Goal: Complete application form

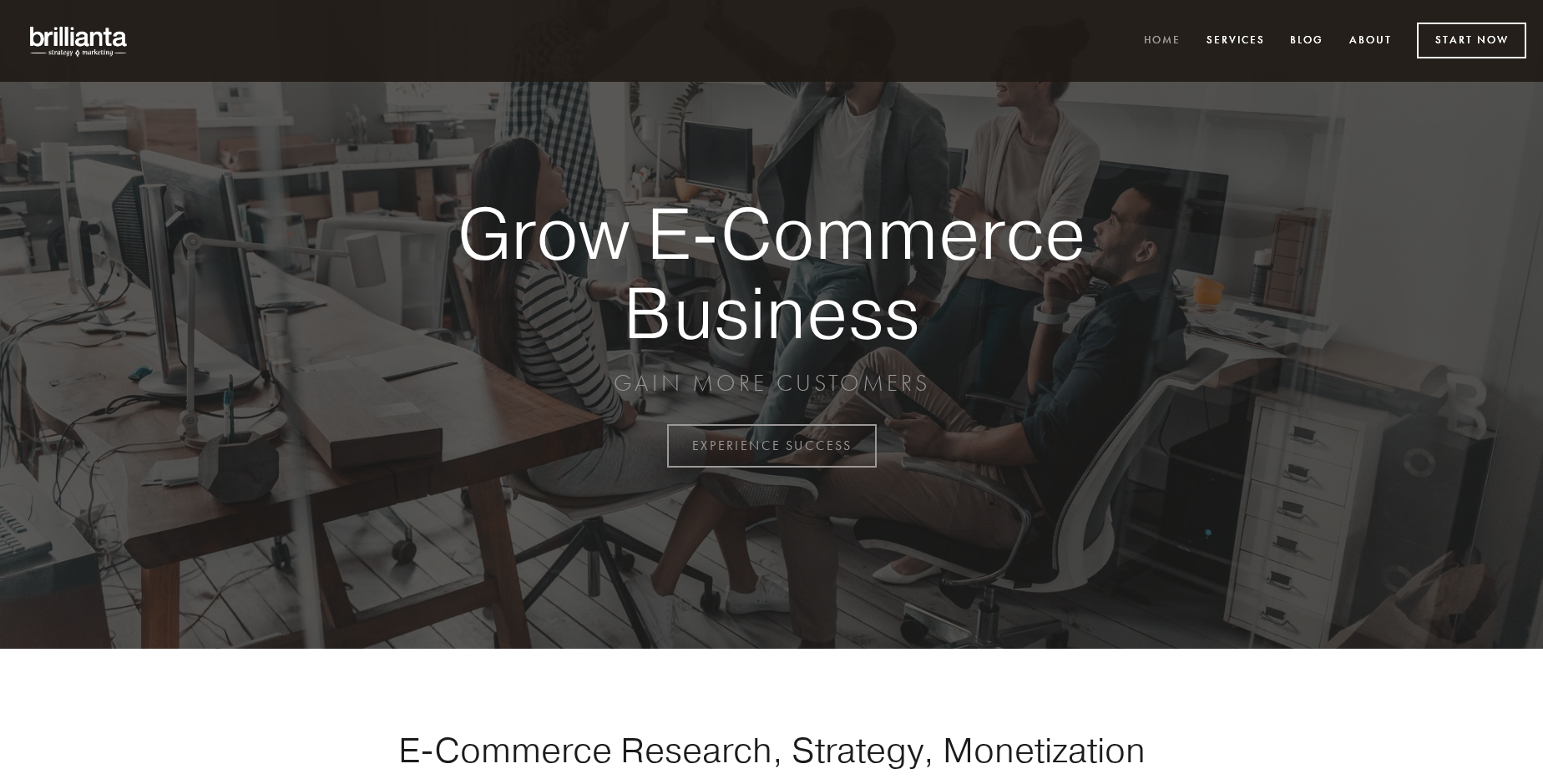
scroll to position [4375, 0]
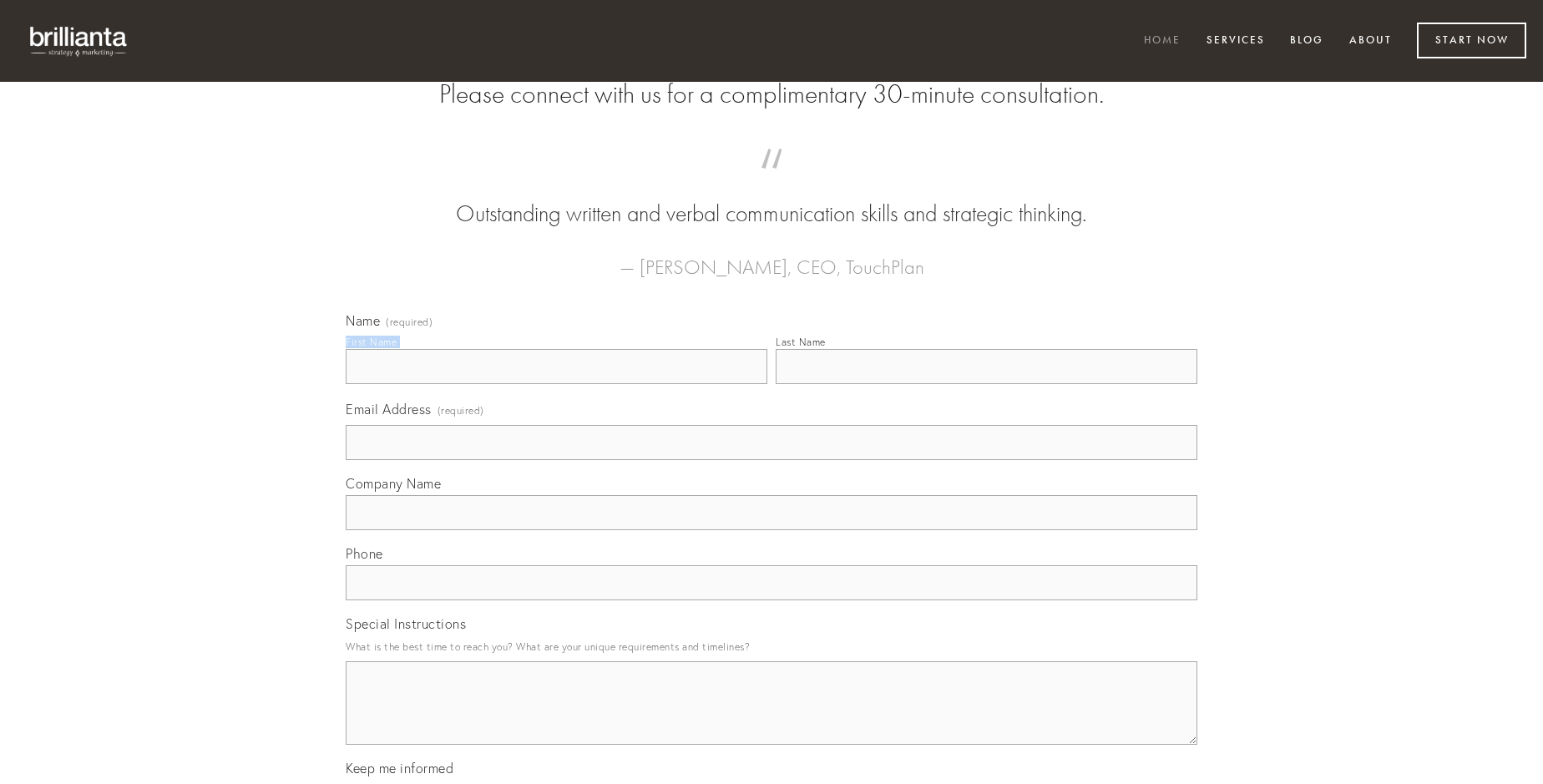
type input "[PERSON_NAME]"
click at [986, 384] on input "Last Name" at bounding box center [987, 366] width 422 height 35
type input "[PERSON_NAME]"
click at [772, 460] on input "Email Address (required)" at bounding box center [771, 442] width 851 height 35
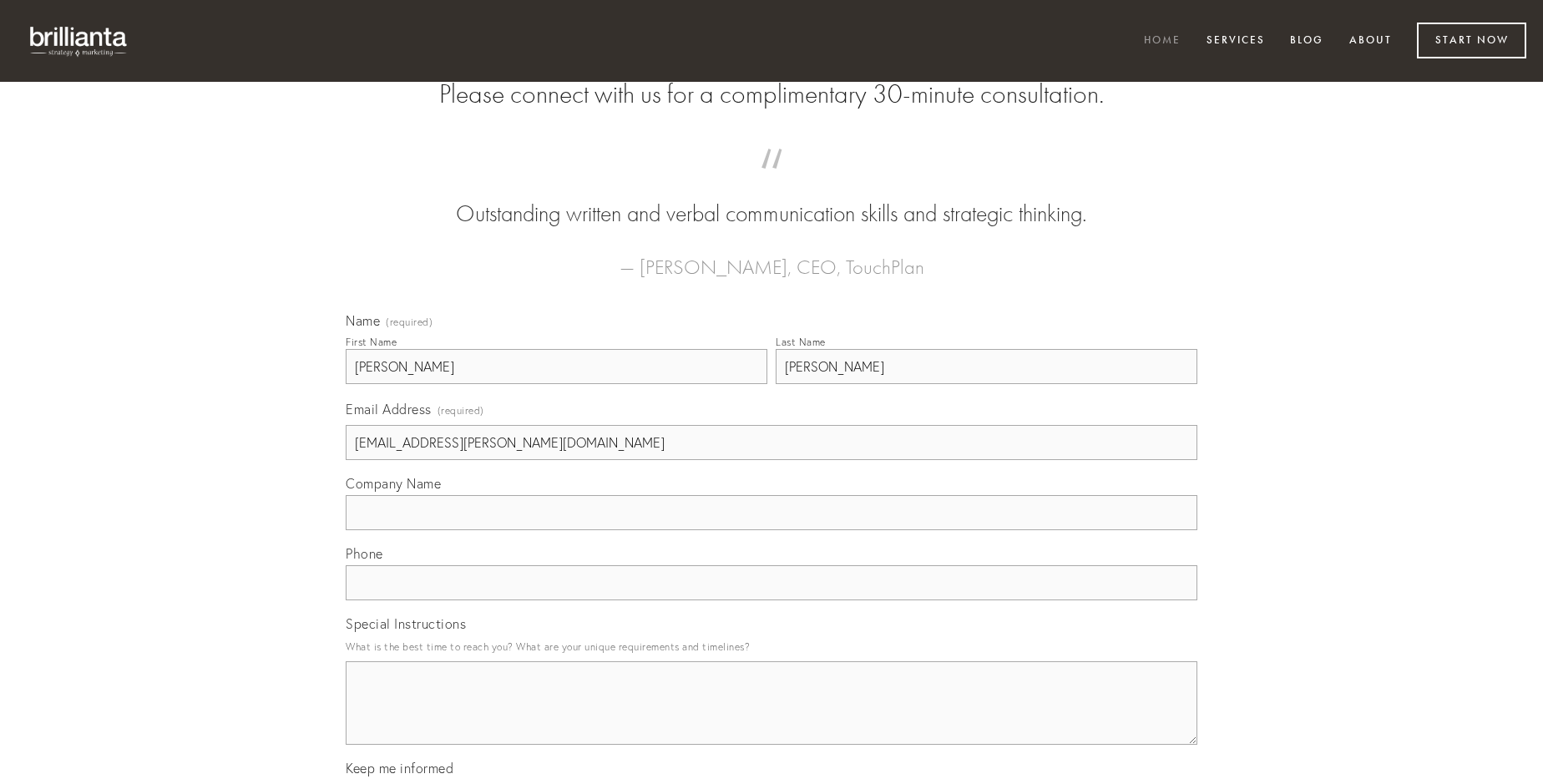
type input "[EMAIL_ADDRESS][PERSON_NAME][DOMAIN_NAME]"
click at [772, 530] on input "Company Name" at bounding box center [771, 512] width 851 height 35
type input "pariatur"
click at [772, 600] on input "text" at bounding box center [771, 583] width 851 height 35
click at [772, 718] on textarea "Special Instructions" at bounding box center [771, 703] width 851 height 84
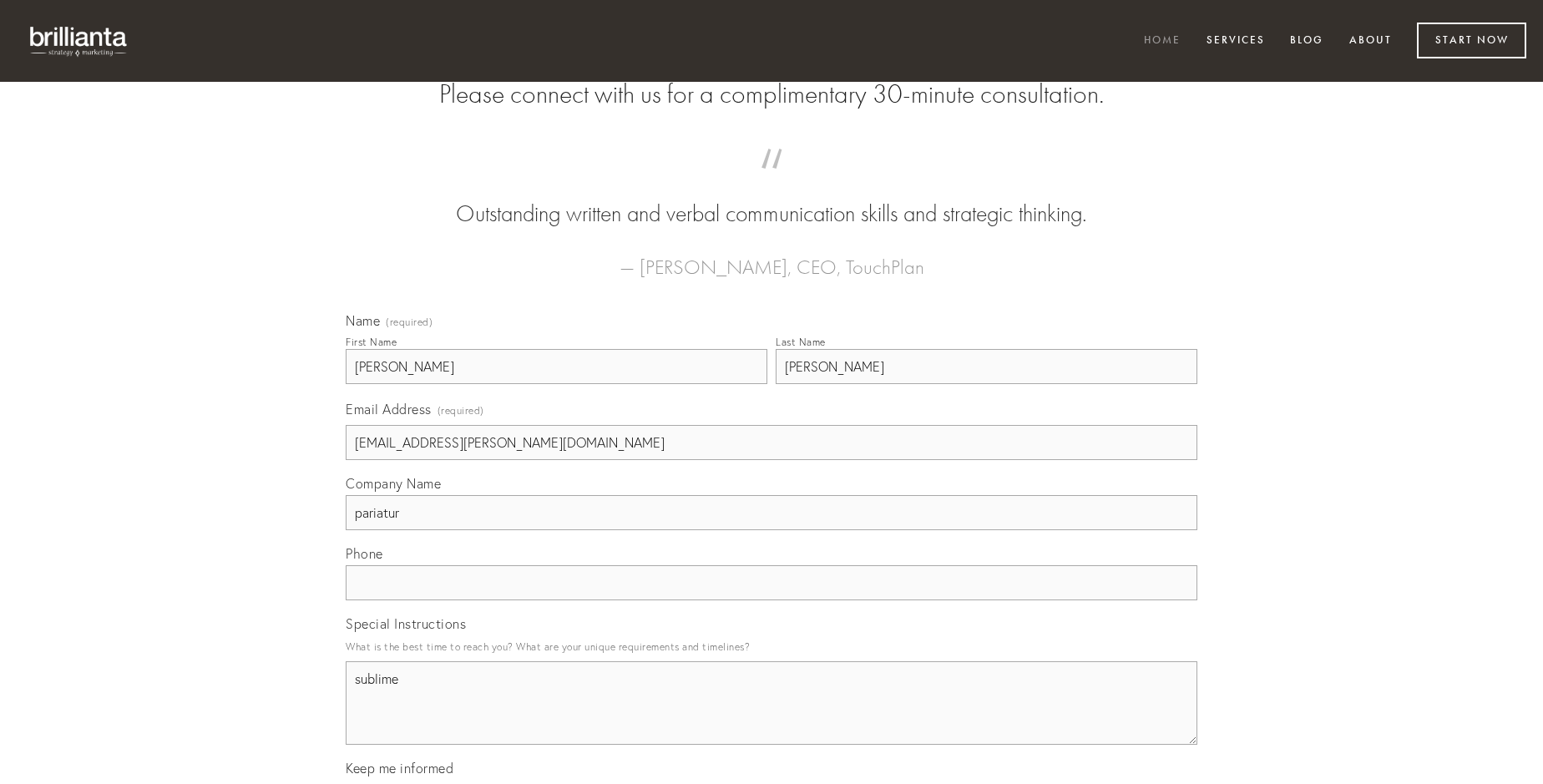
type textarea "sublime"
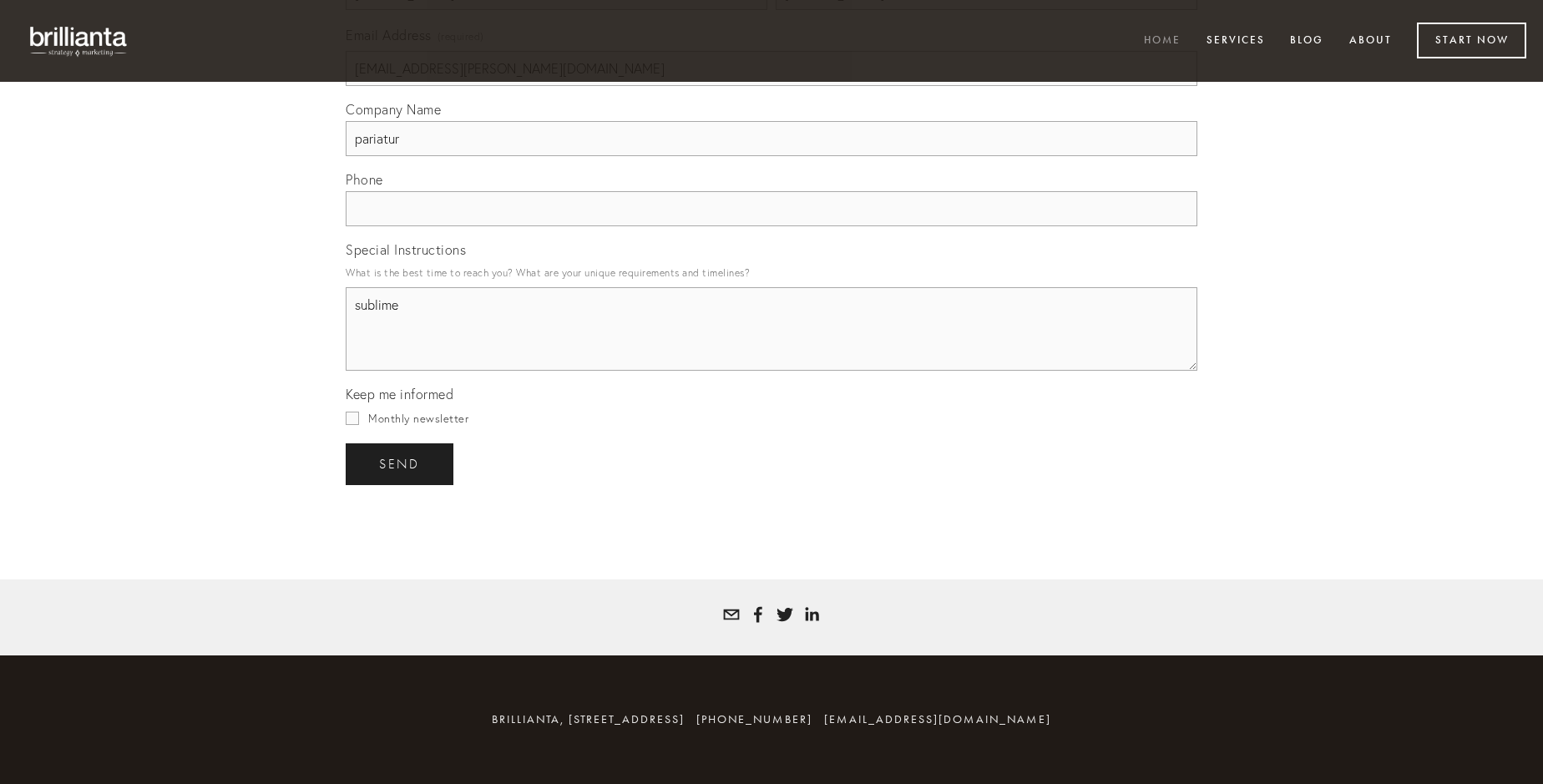
click at [401, 463] on span "send" at bounding box center [399, 464] width 41 height 15
